Goal: Navigation & Orientation: Understand site structure

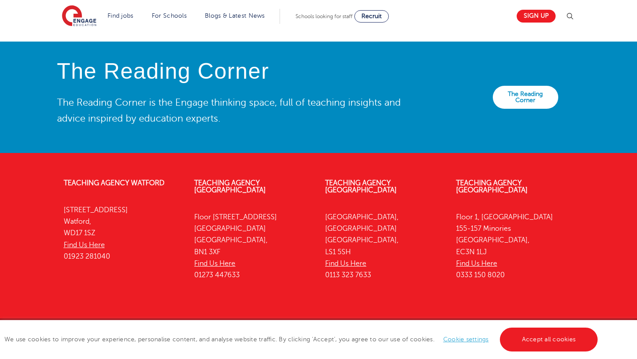
scroll to position [1945, 0]
click at [558, 341] on link "Accept all cookies" at bounding box center [549, 340] width 98 height 24
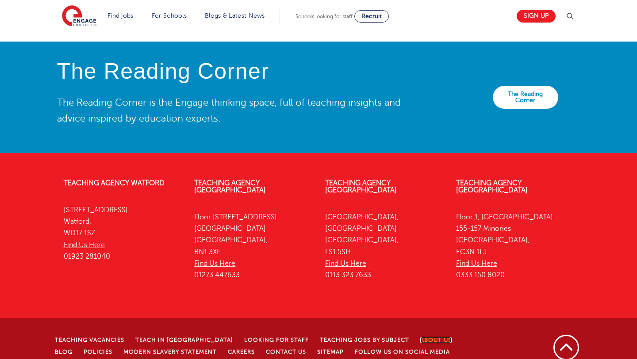
click at [420, 337] on link "About Us" at bounding box center [435, 340] width 31 height 6
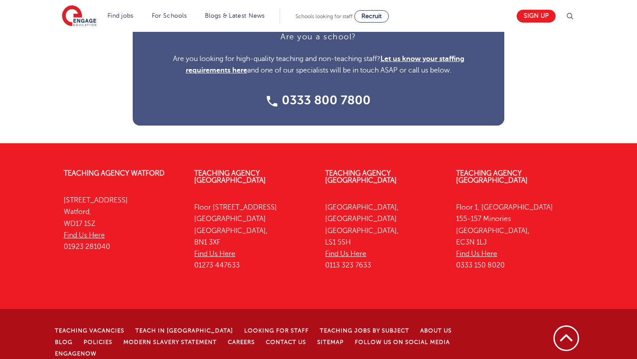
scroll to position [1183, 0]
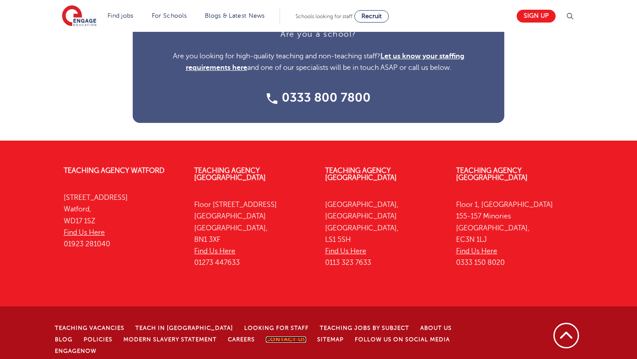
click at [267, 337] on link "Contact Us" at bounding box center [286, 340] width 40 height 6
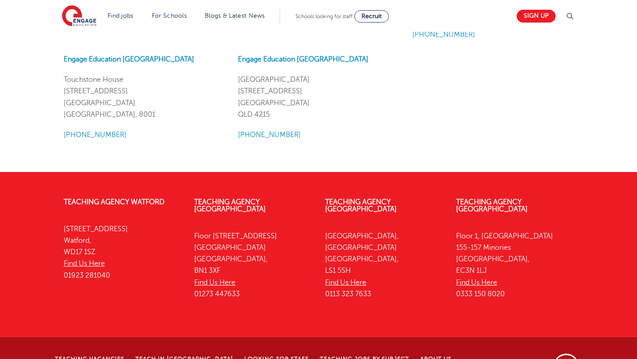
scroll to position [1083, 0]
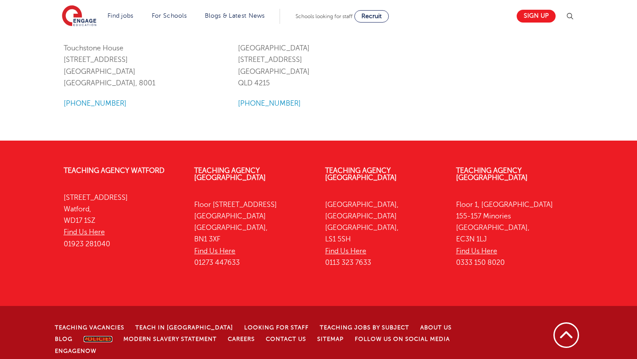
click at [84, 336] on link "Policies" at bounding box center [98, 339] width 29 height 6
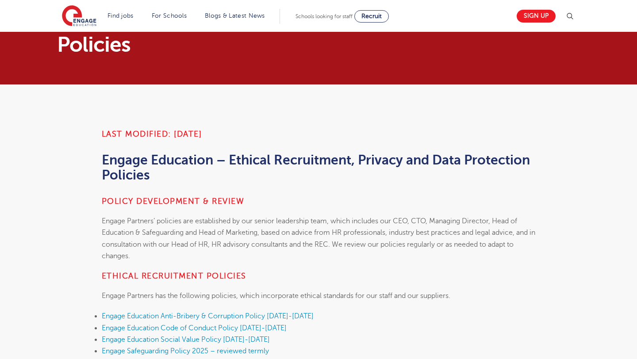
scroll to position [17, 0]
